Goal: Task Accomplishment & Management: Manage account settings

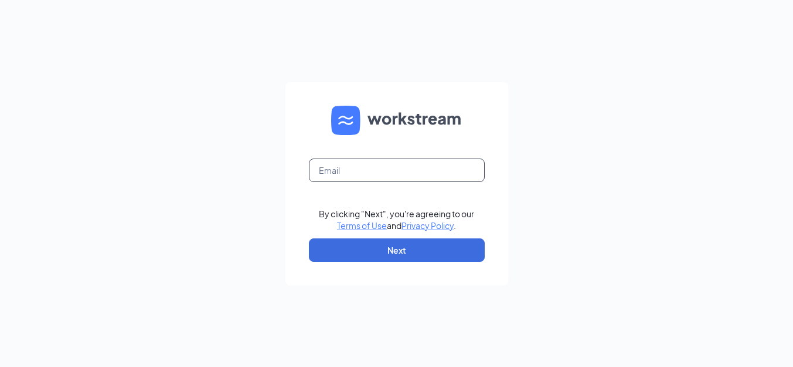
click at [441, 167] on input "text" at bounding box center [397, 169] width 176 height 23
type input "[EMAIL_ADDRESS][DOMAIN_NAME]"
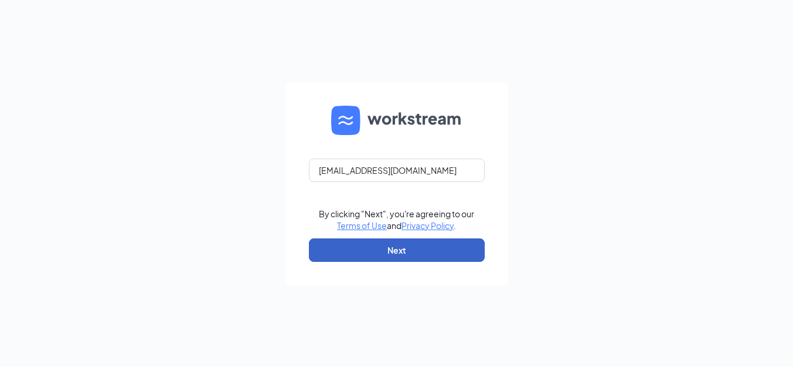
click at [426, 248] on button "Next" at bounding box center [397, 249] width 176 height 23
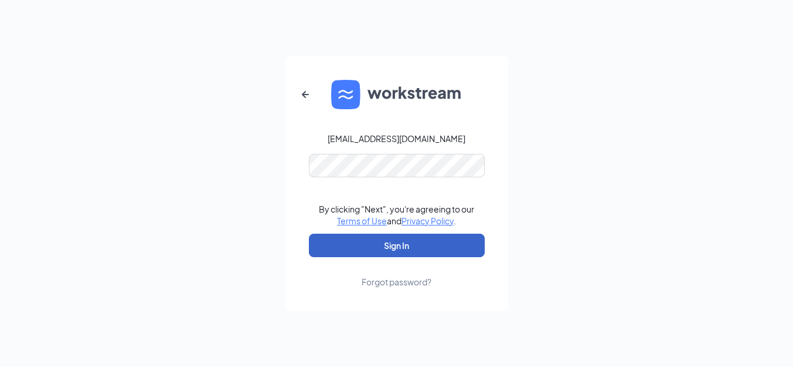
click at [422, 242] on button "Sign In" at bounding box center [397, 244] width 176 height 23
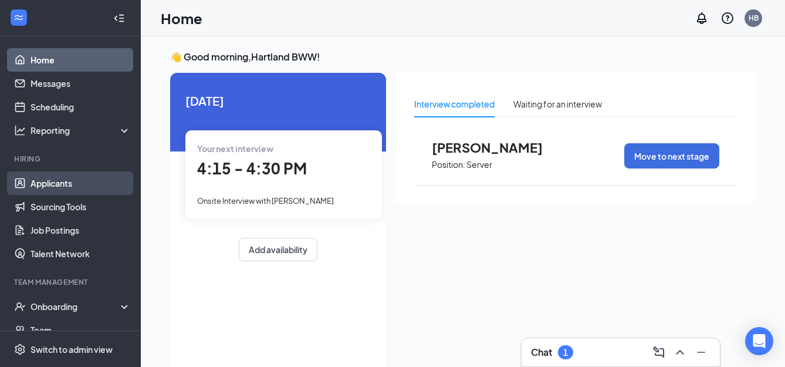
click at [70, 179] on link "Applicants" at bounding box center [80, 182] width 100 height 23
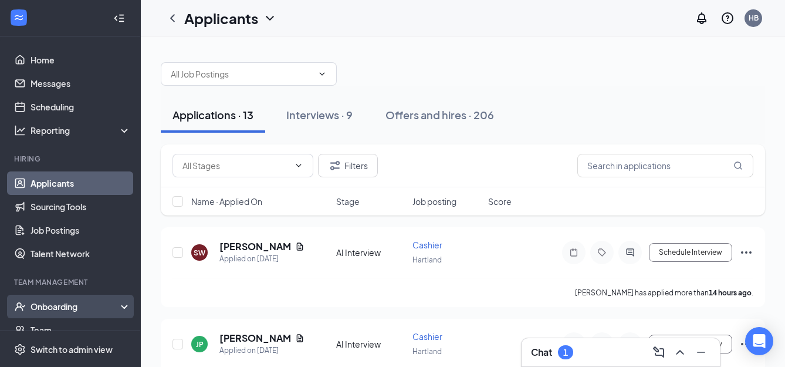
click at [70, 300] on div "Onboarding" at bounding box center [70, 305] width 141 height 23
click at [65, 328] on link "Overview" at bounding box center [80, 329] width 100 height 23
